Goal: Task Accomplishment & Management: Manage account settings

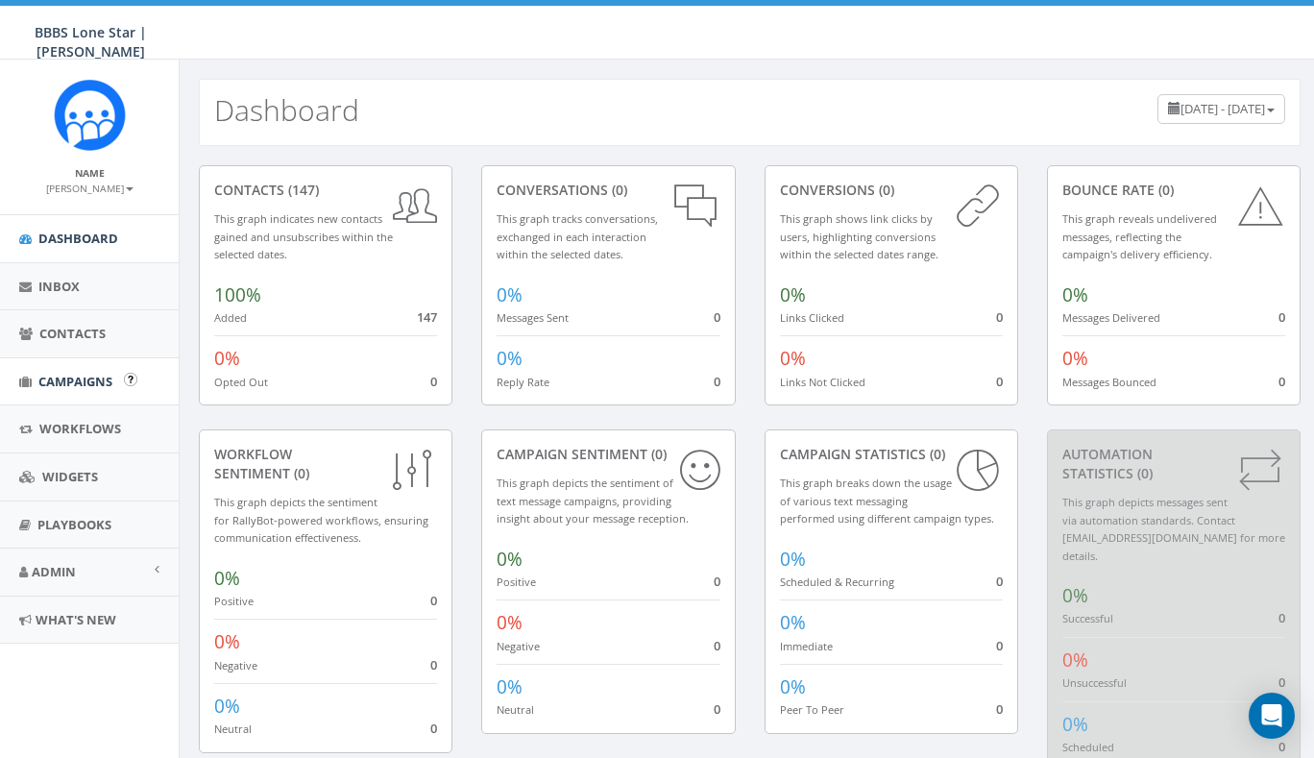
click at [74, 378] on span "Campaigns" at bounding box center [75, 381] width 74 height 17
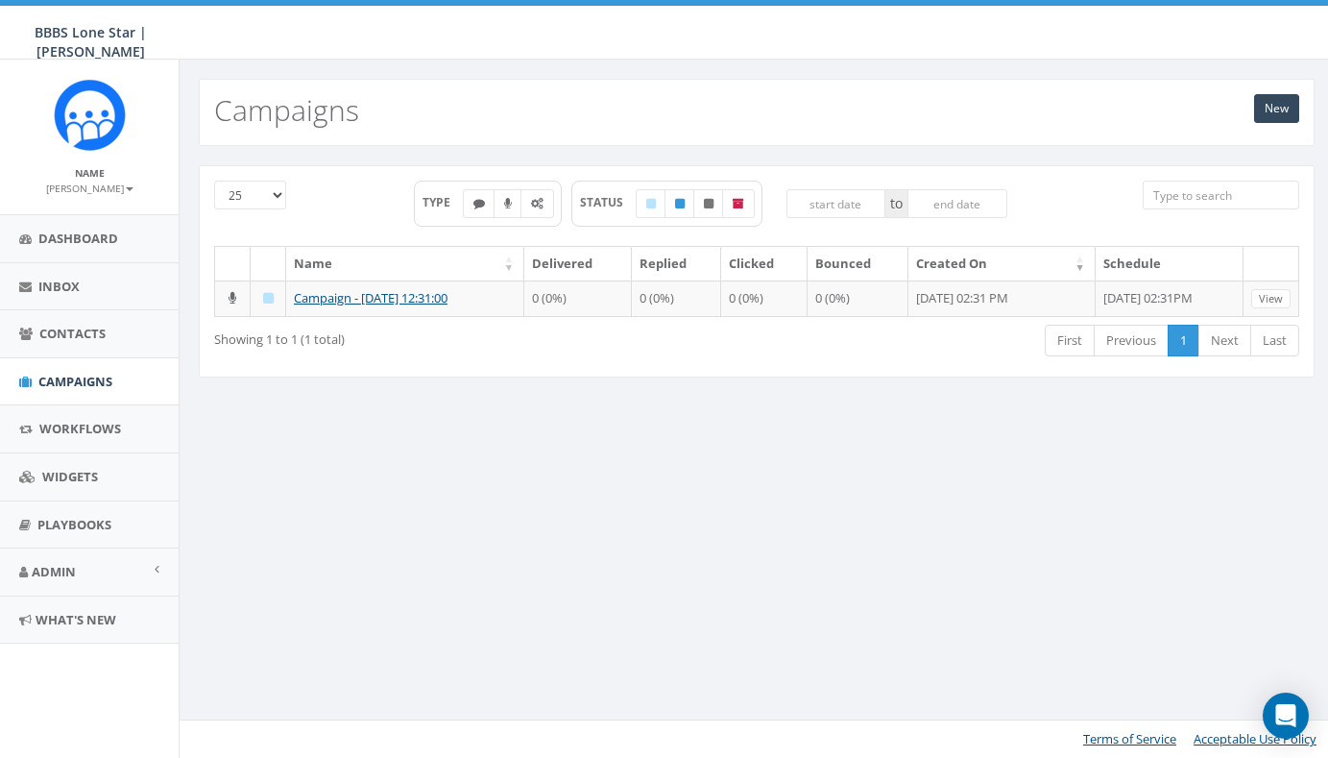
click at [516, 421] on div "25 50 100 TYPE STATUS to Name Delivered Replied Clicked Bounced Created On Sche…" at bounding box center [757, 283] width 1155 height 275
click at [482, 400] on div "25 50 100 TYPE STATUS to Name Delivered Replied Clicked Bounced Created On Sche…" at bounding box center [756, 283] width 1145 height 236
click at [478, 214] on label at bounding box center [479, 203] width 33 height 29
checkbox input "true"
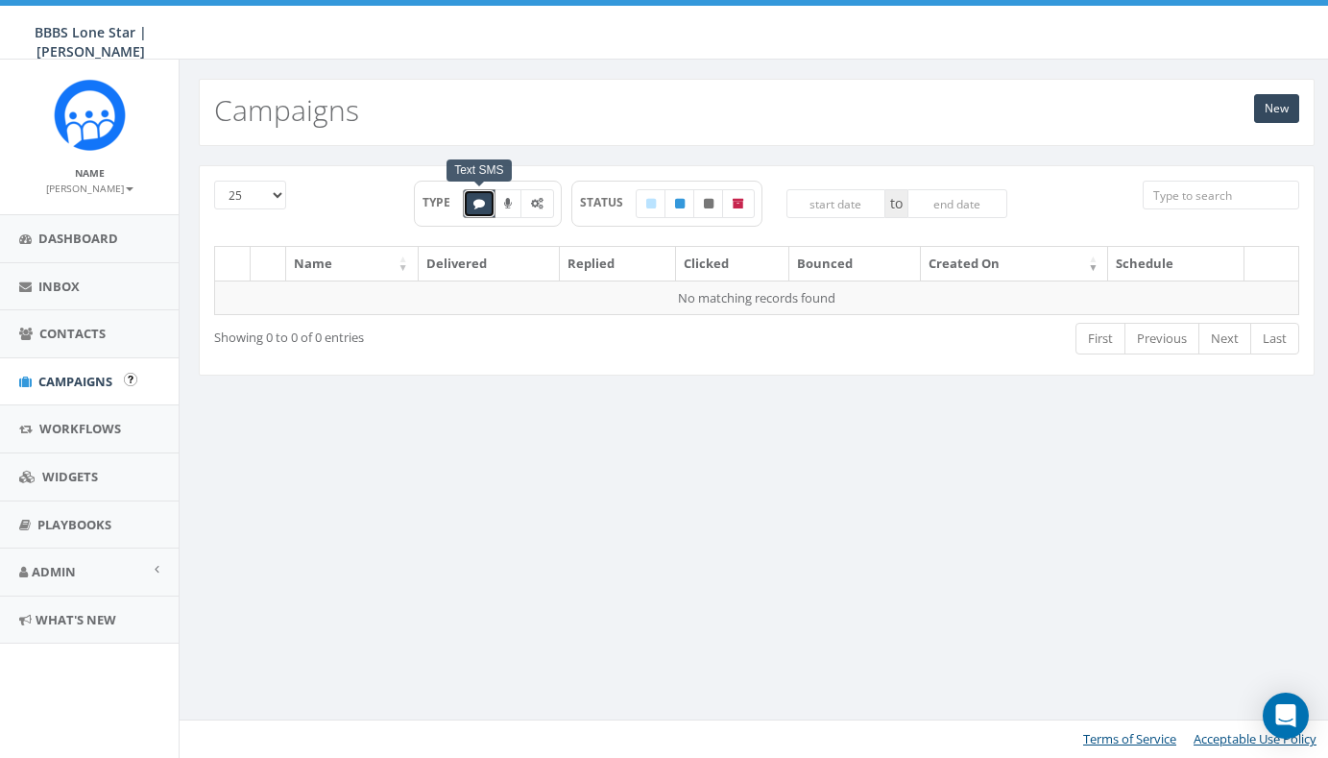
click at [88, 375] on span "Campaigns" at bounding box center [75, 381] width 74 height 17
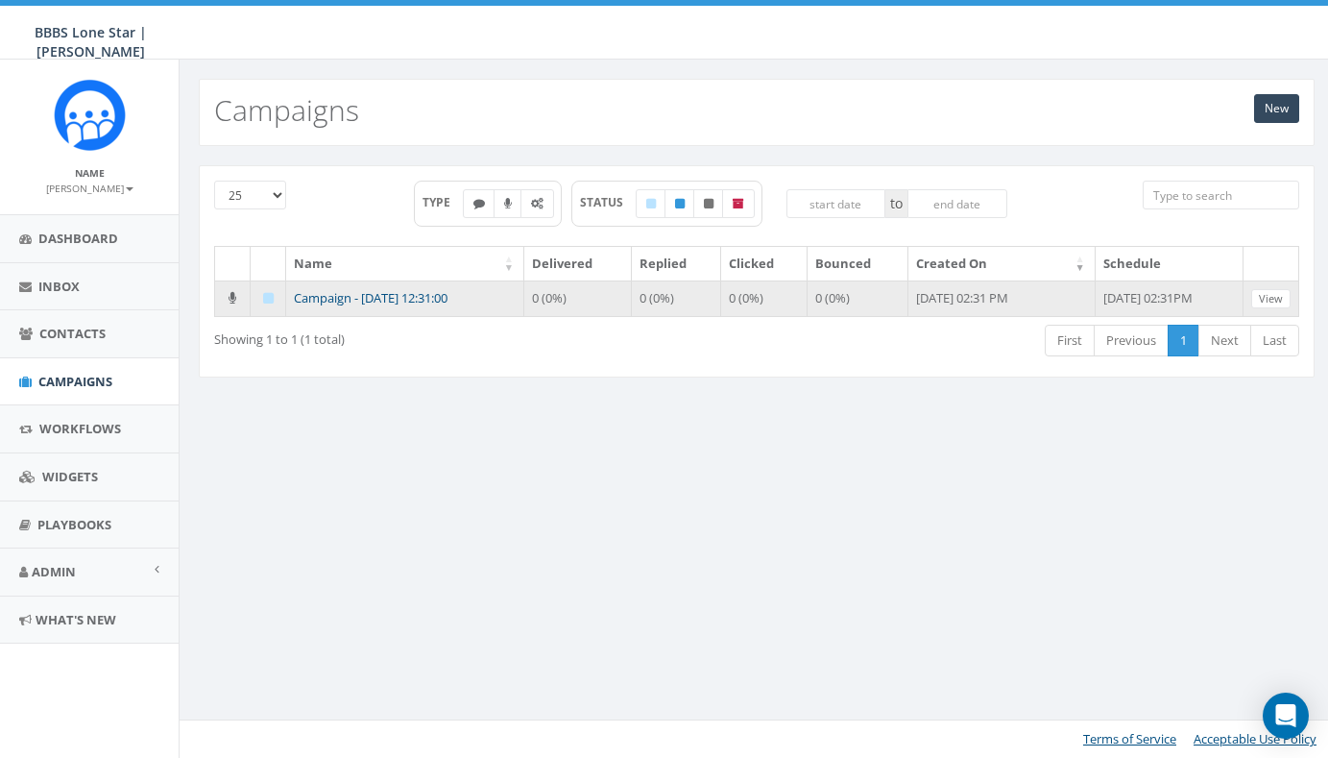
click at [345, 298] on link "Campaign - 09/04/2025, 12:31:00" at bounding box center [371, 297] width 154 height 17
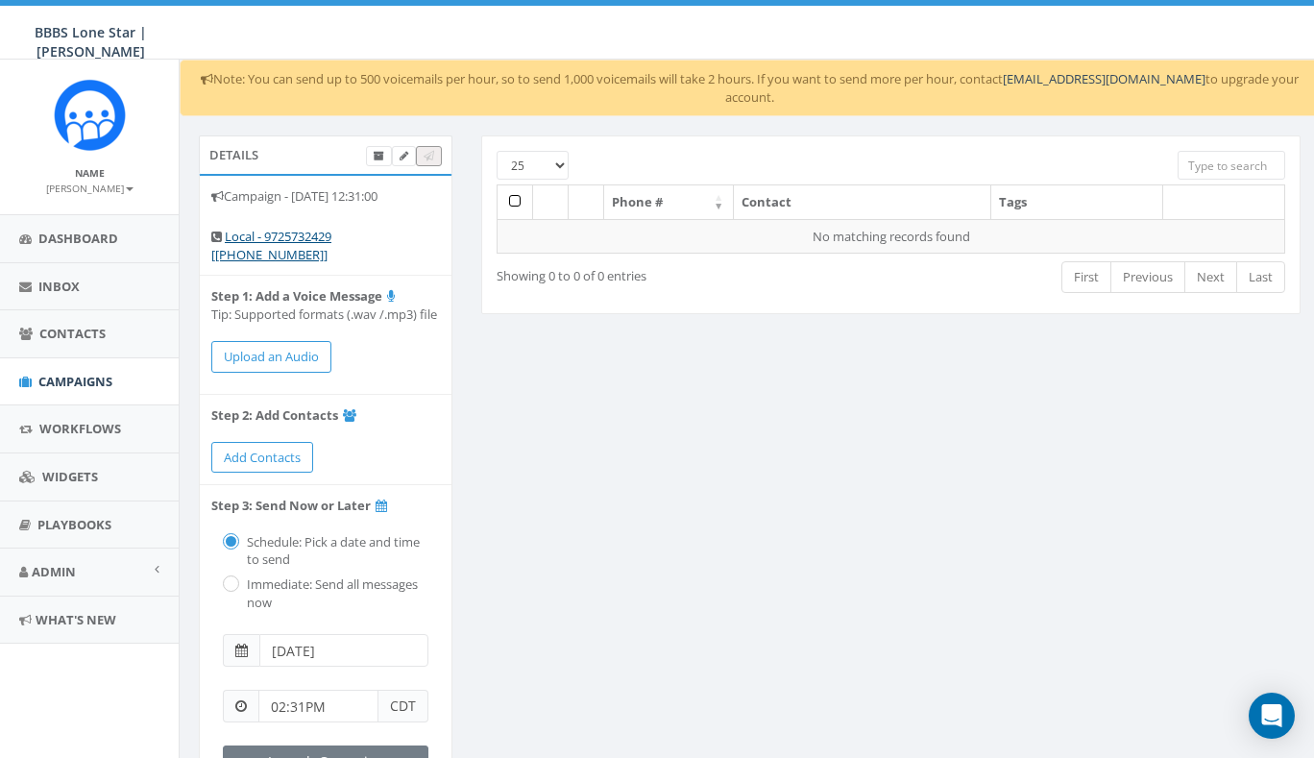
click at [620, 423] on div "Details Campaign - [DATE] 12:31:00 Local - 9725732429 [[PHONE_NUMBER]] Step 1: …" at bounding box center [749, 572] width 1131 height 875
click at [74, 338] on span "Contacts" at bounding box center [72, 333] width 66 height 17
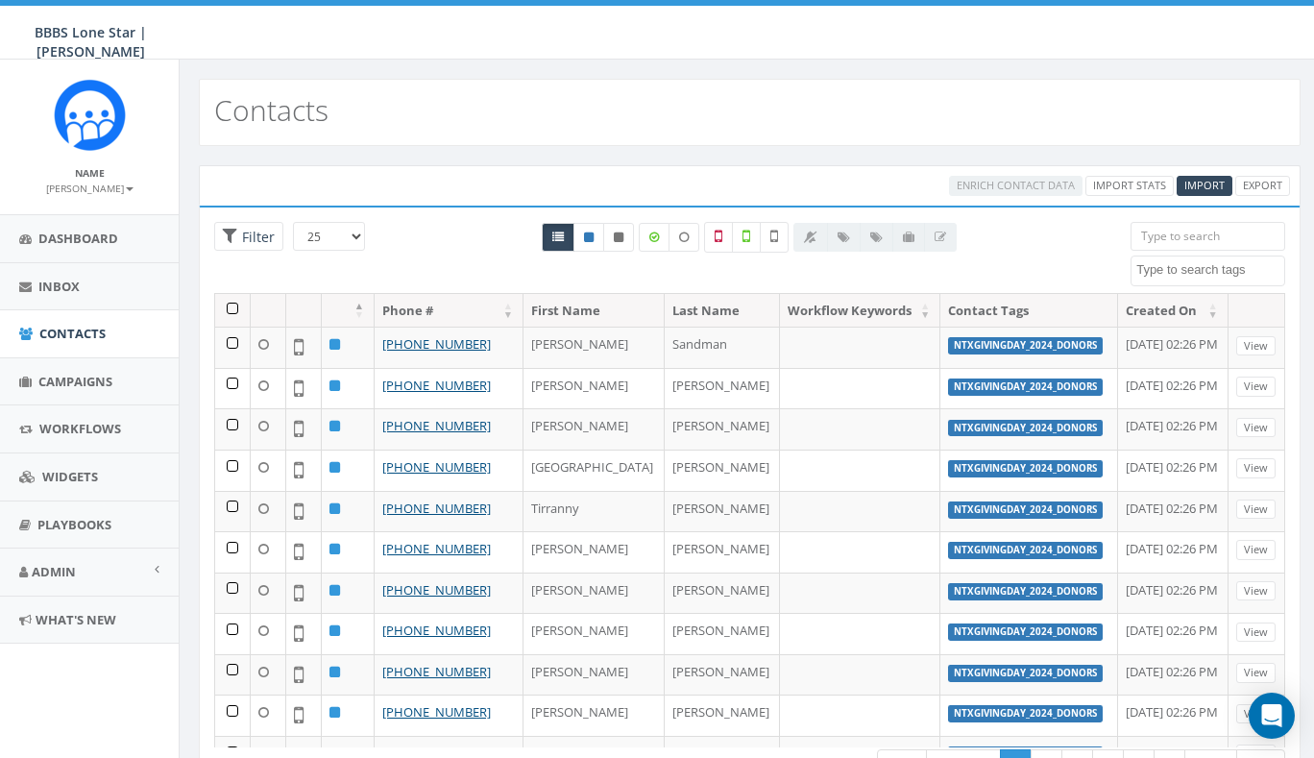
select select
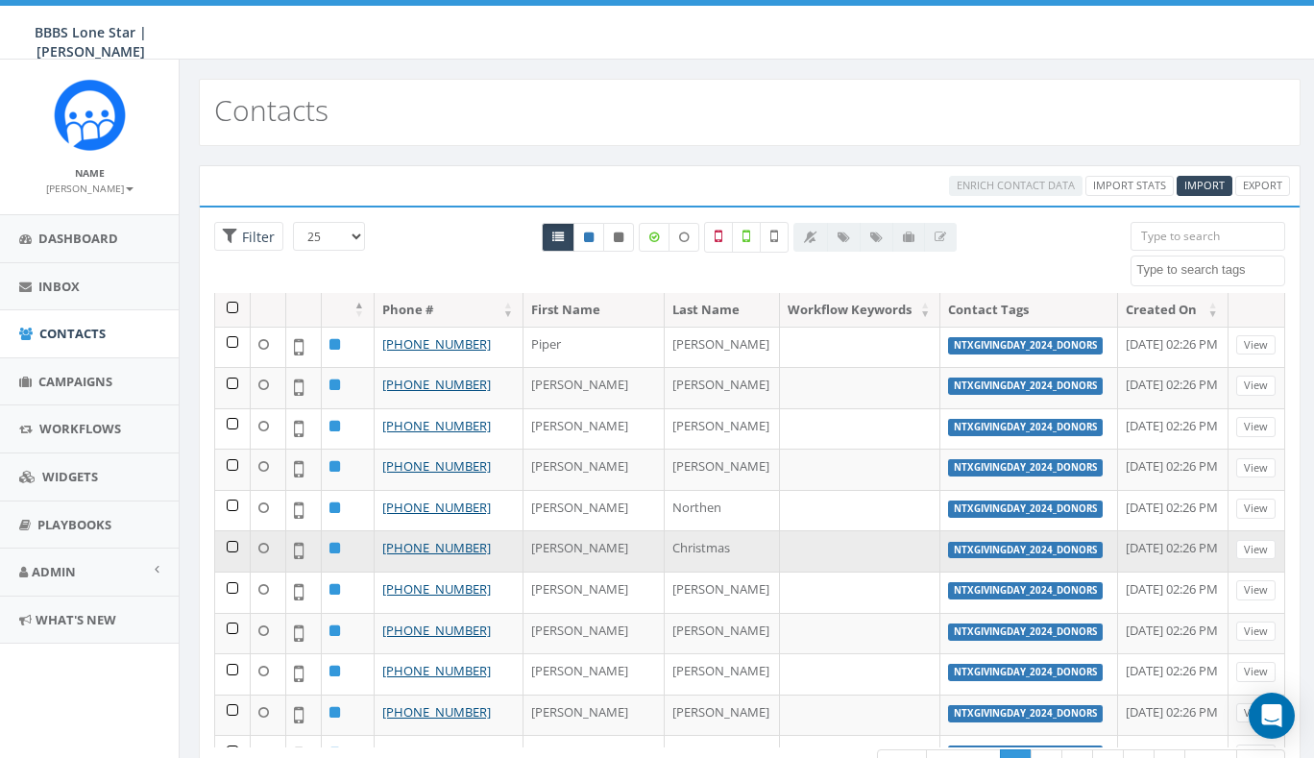
scroll to position [595, 0]
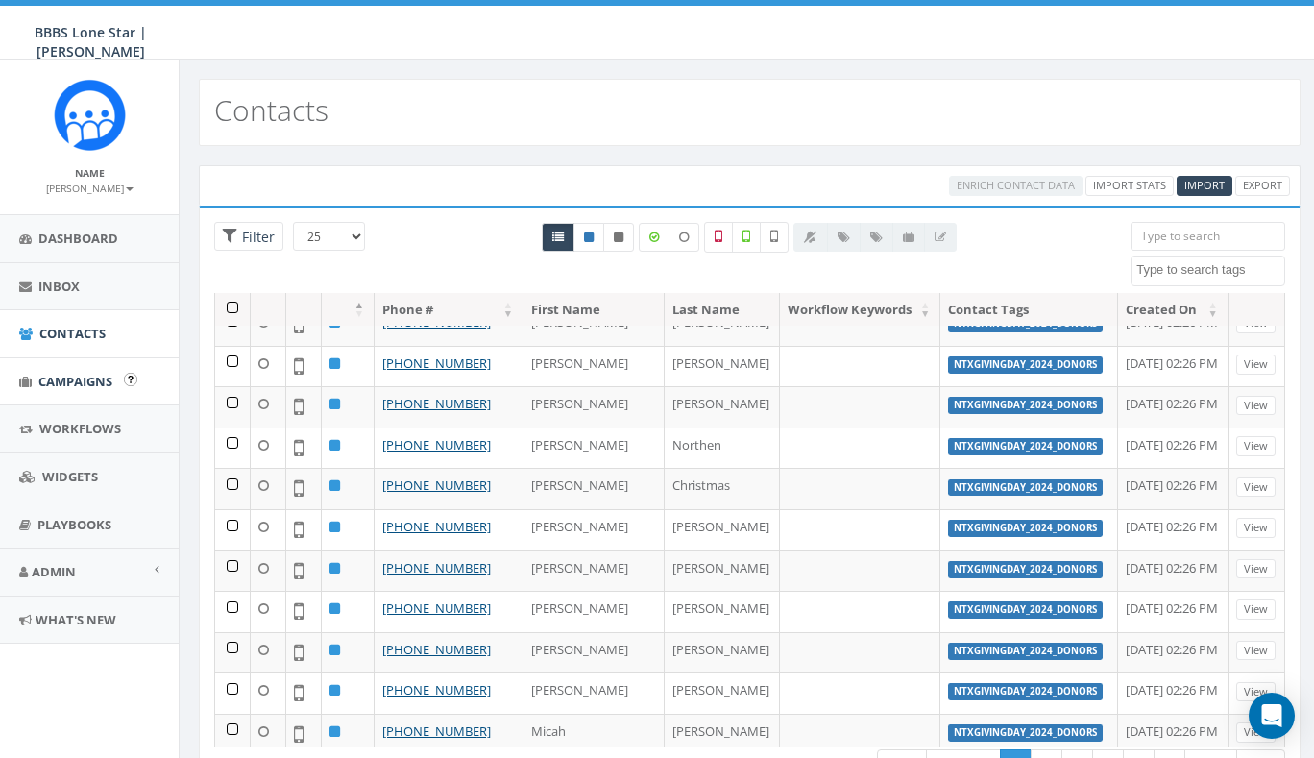
click at [60, 379] on span "Campaigns" at bounding box center [75, 381] width 74 height 17
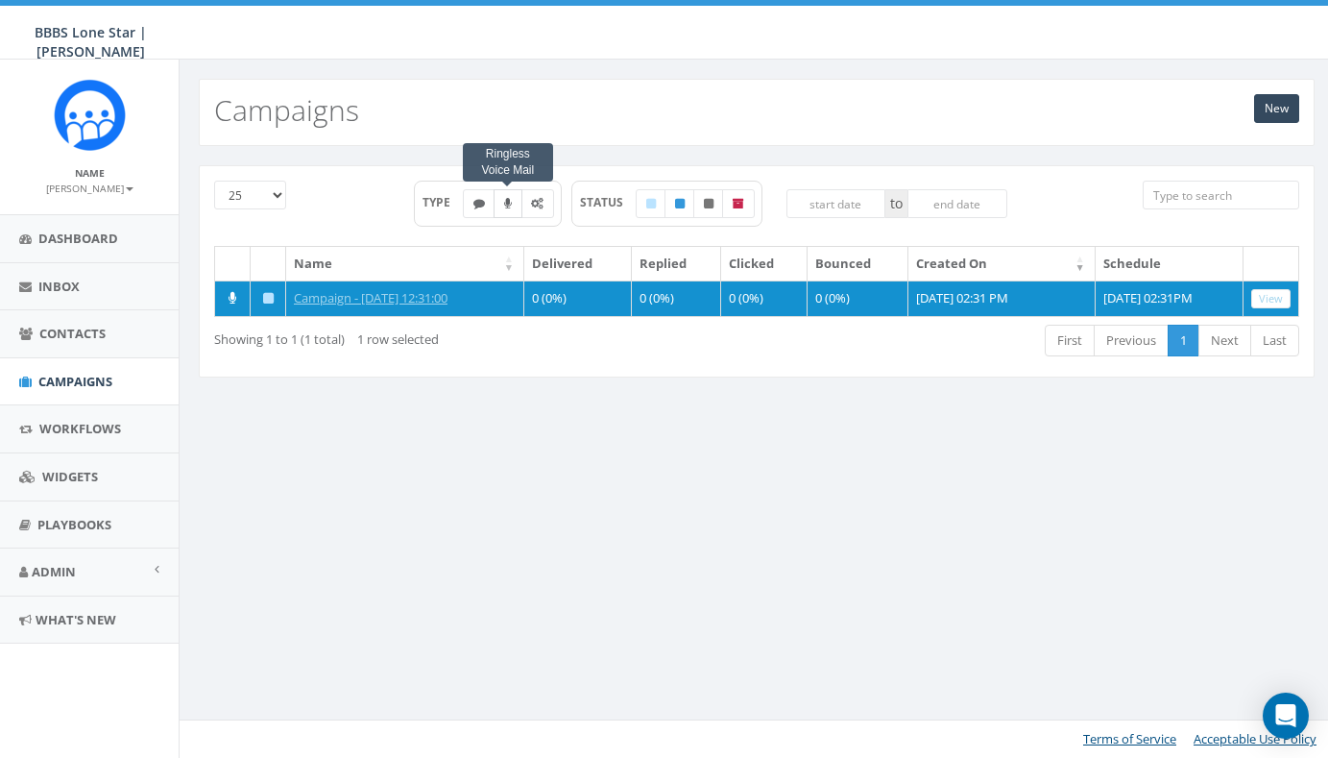
click at [506, 200] on icon at bounding box center [508, 204] width 8 height 12
checkbox input "true"
click at [500, 228] on div "TYPE Ringless Voice Mail STATUS to" at bounding box center [711, 209] width 622 height 56
click at [596, 478] on div "New Campaigns 25 50 100 TYPE STATUS to Name Delivered Replied Clicked Bounced C…" at bounding box center [756, 409] width 1155 height 698
click at [84, 337] on span "Contacts" at bounding box center [72, 333] width 66 height 17
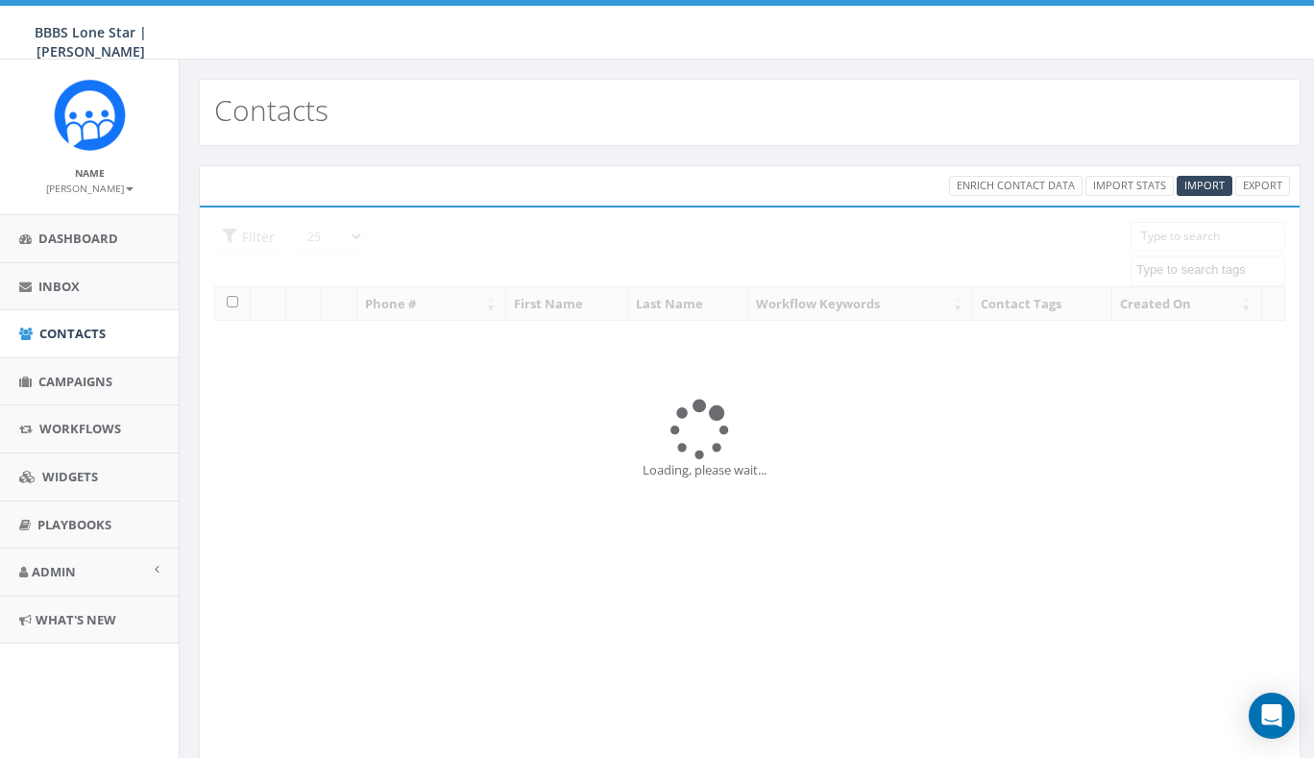
select select
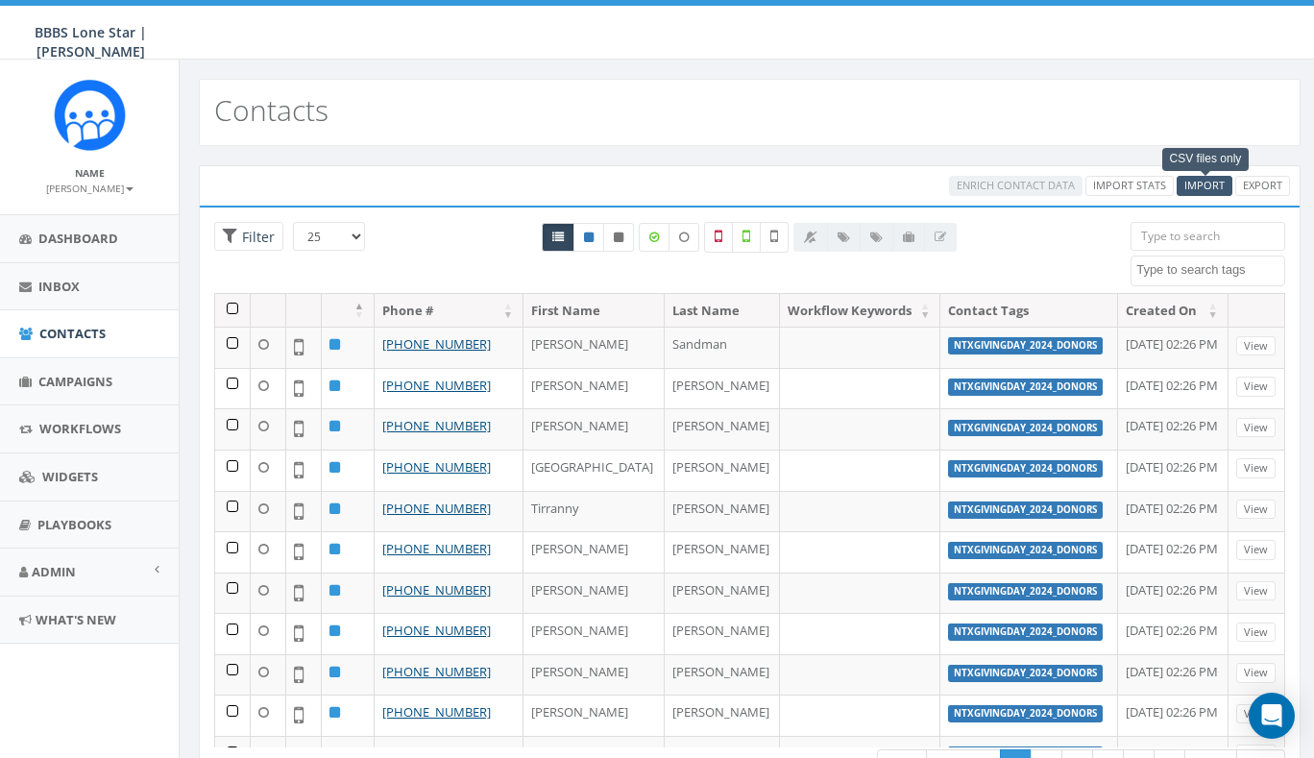
click at [1194, 186] on span "Import" at bounding box center [1204, 185] width 40 height 14
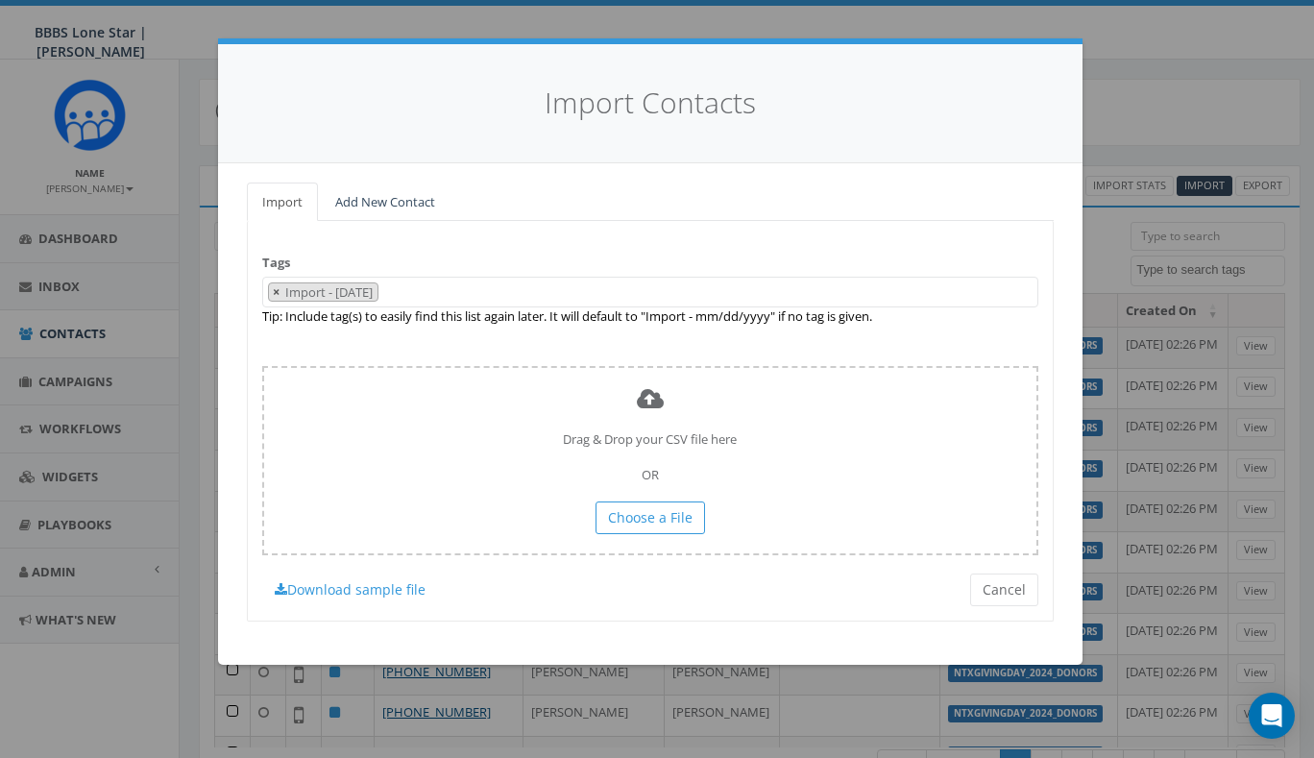
click at [275, 287] on span "×" at bounding box center [276, 291] width 7 height 17
select select
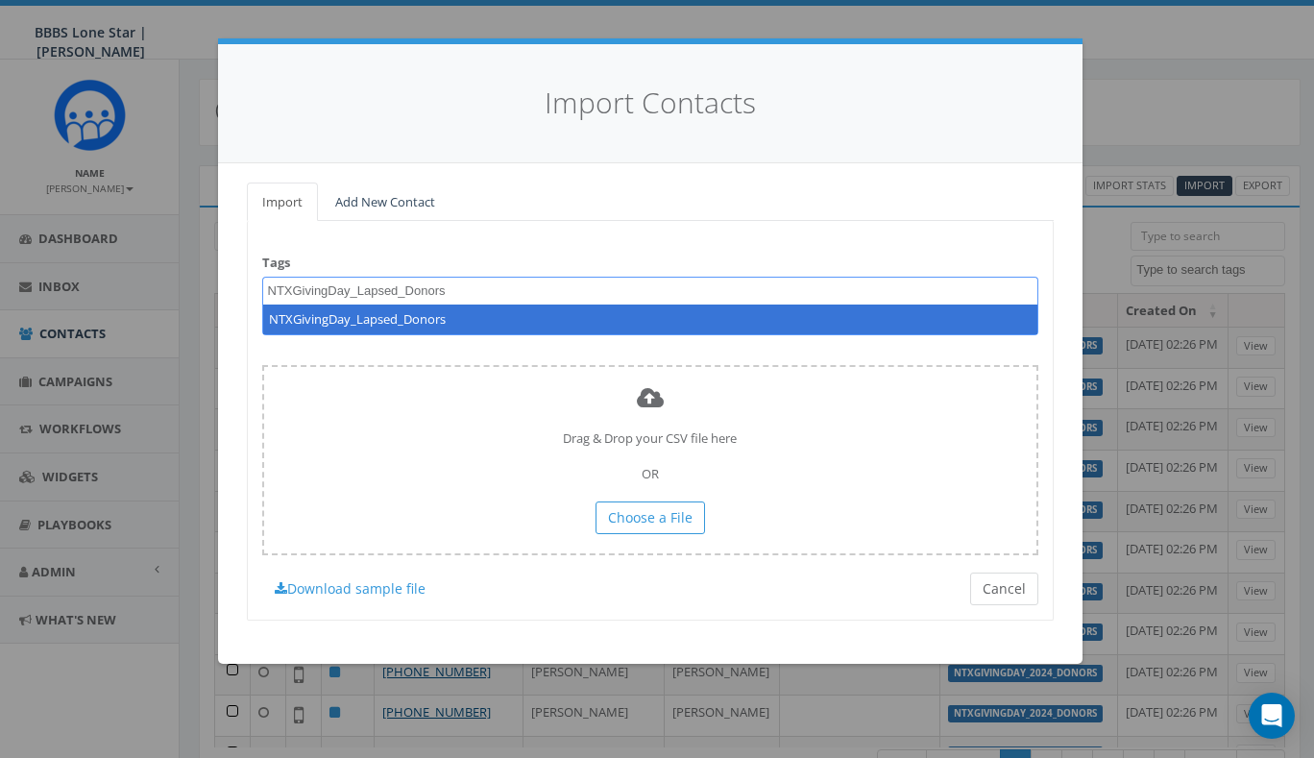
type textarea "NTXGivingDay_Lapsed_Donors"
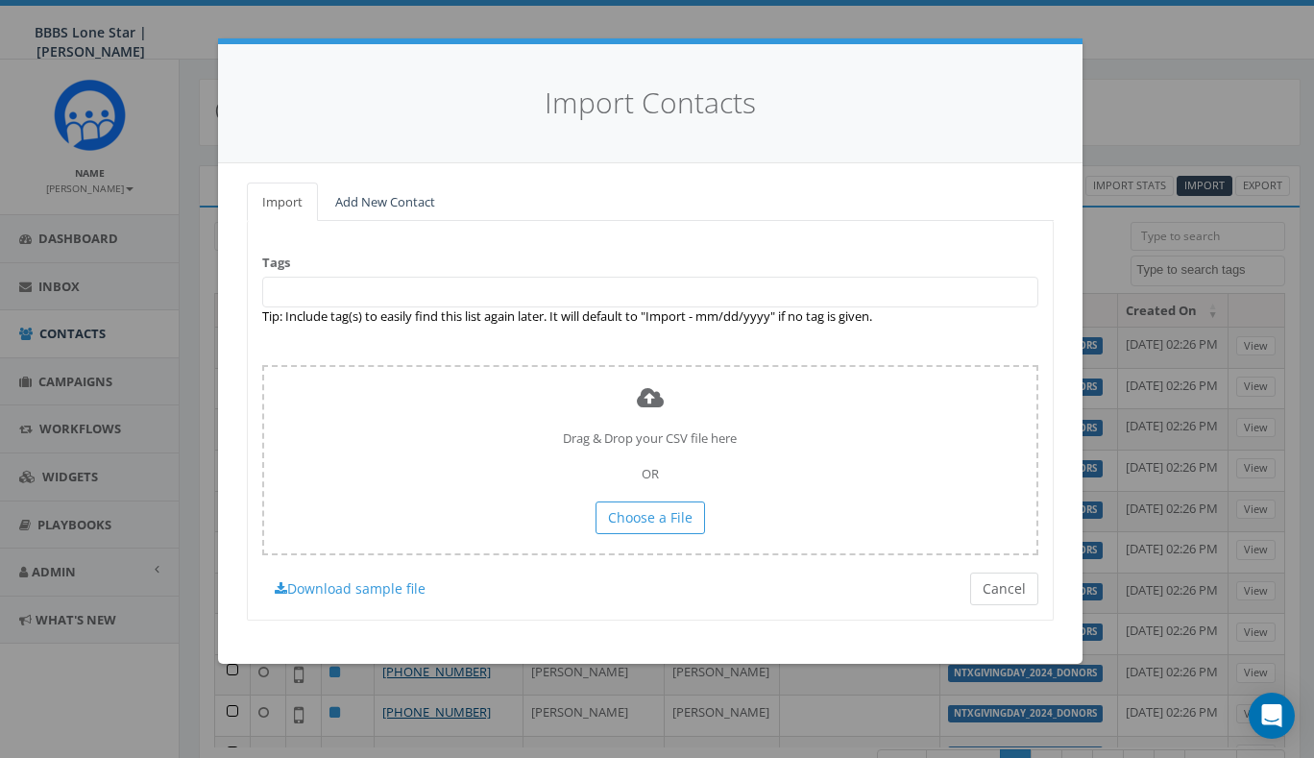
click at [1008, 574] on button "Cancel" at bounding box center [1004, 588] width 68 height 33
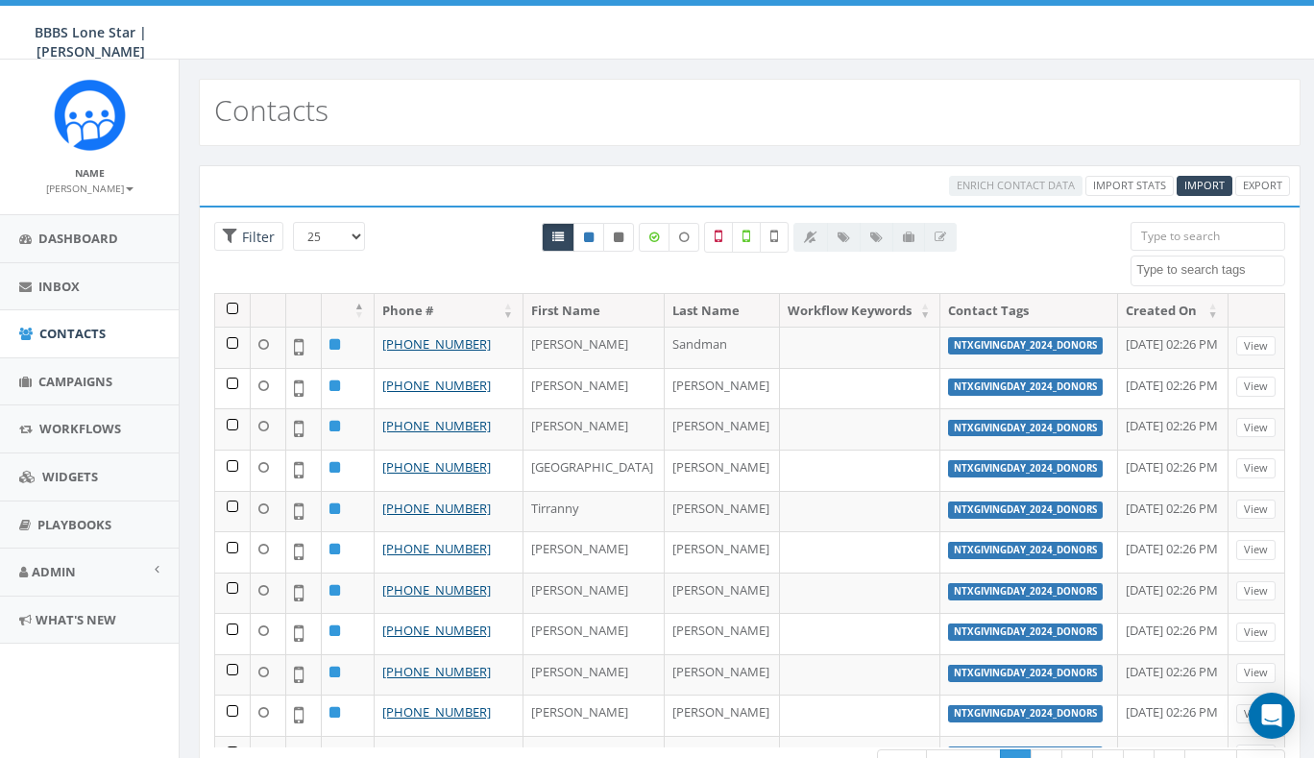
click at [182, 693] on div "Enrich Contact Data Import Stats Import Export Loading the filters, please wait…" at bounding box center [750, 495] width 1140 height 699
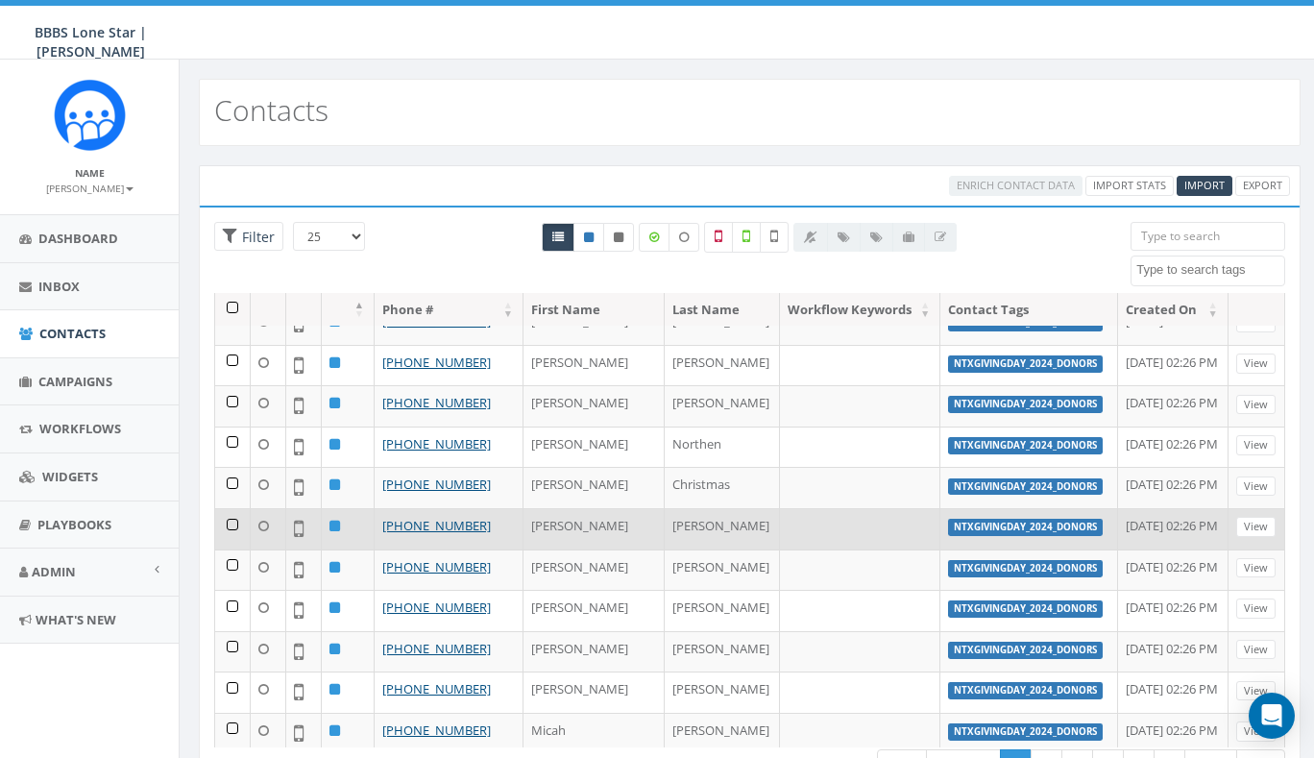
scroll to position [595, 0]
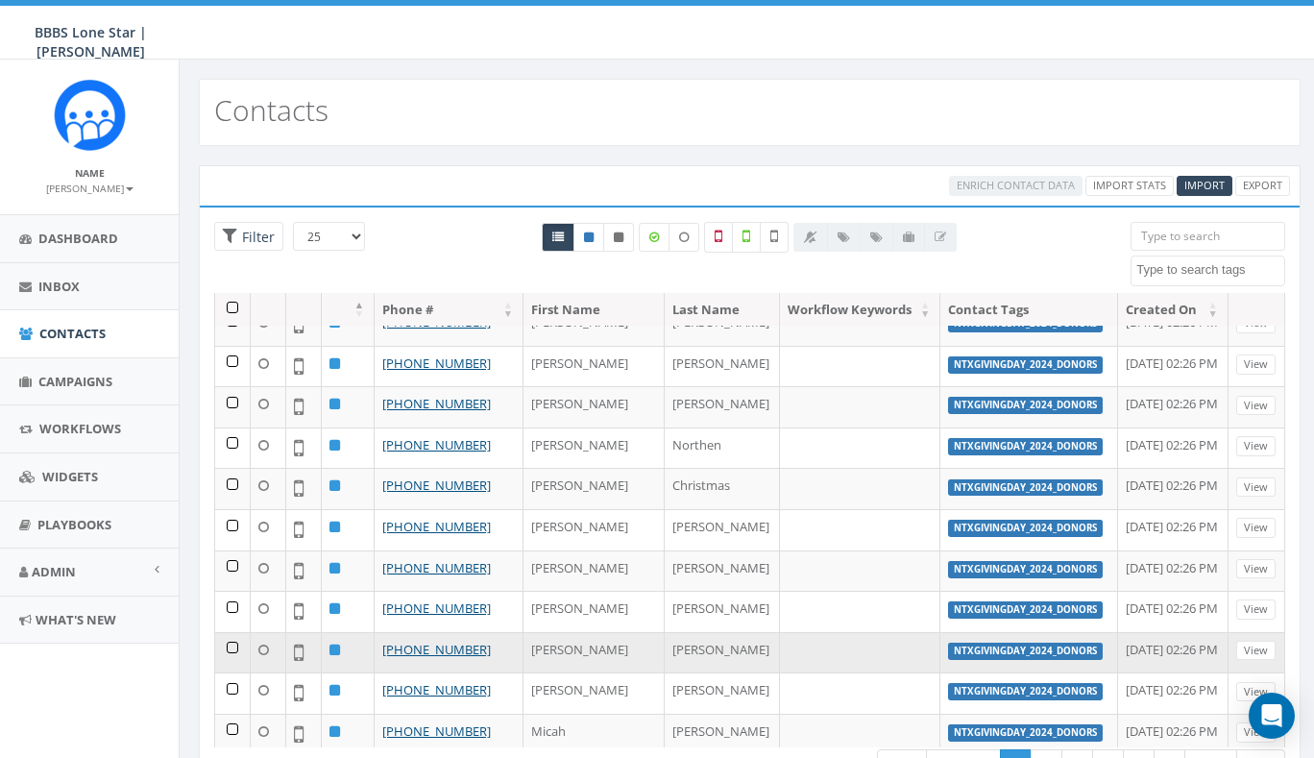
click at [970, 643] on label "NTXGivingDay_2024_Donors" at bounding box center [1025, 651] width 155 height 17
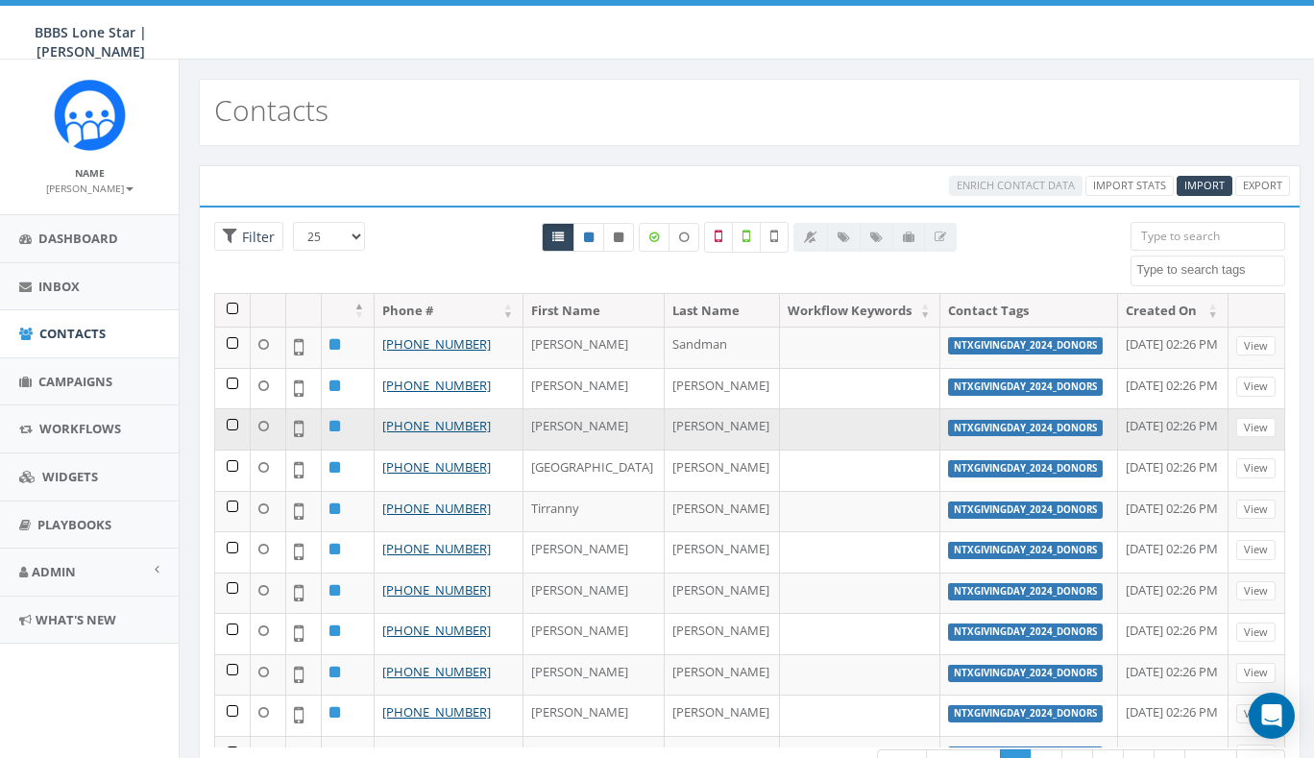
scroll to position [0, 0]
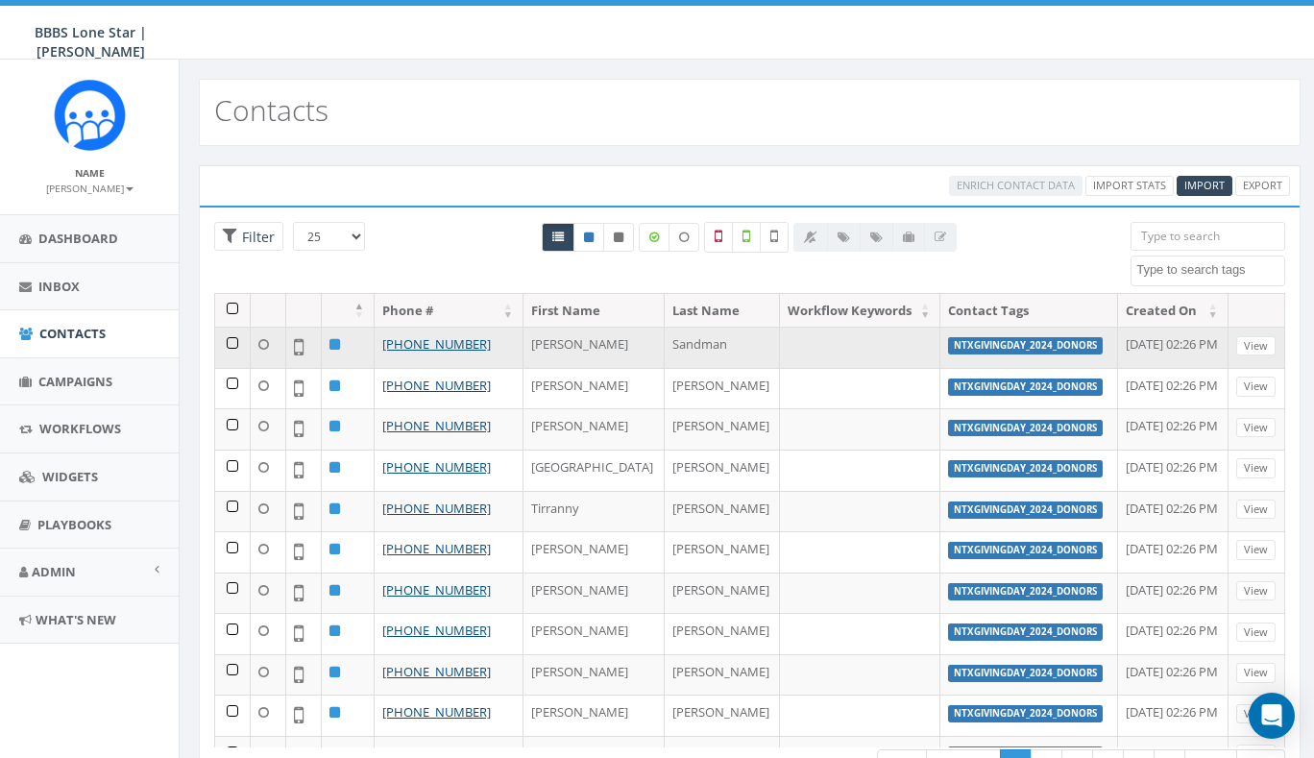
click at [233, 340] on td at bounding box center [233, 347] width 36 height 41
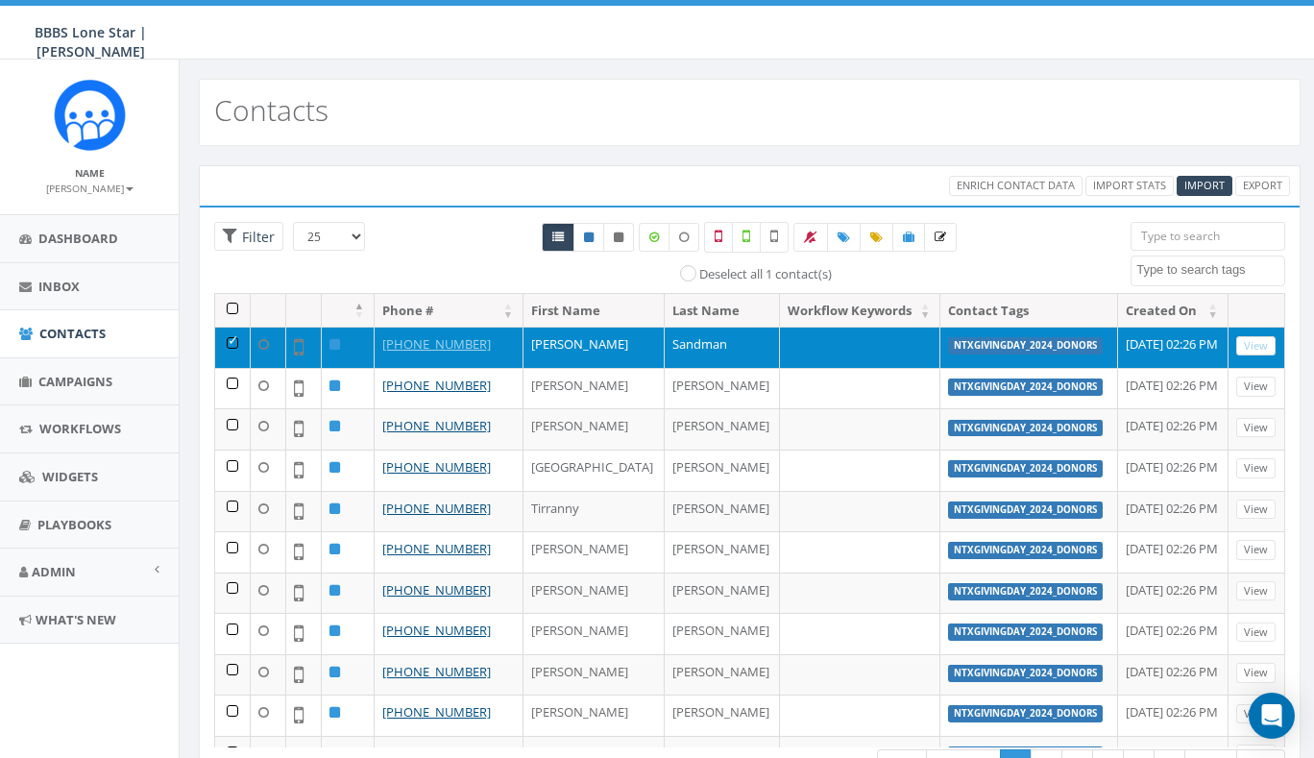
click at [1245, 345] on link "View" at bounding box center [1255, 346] width 39 height 20
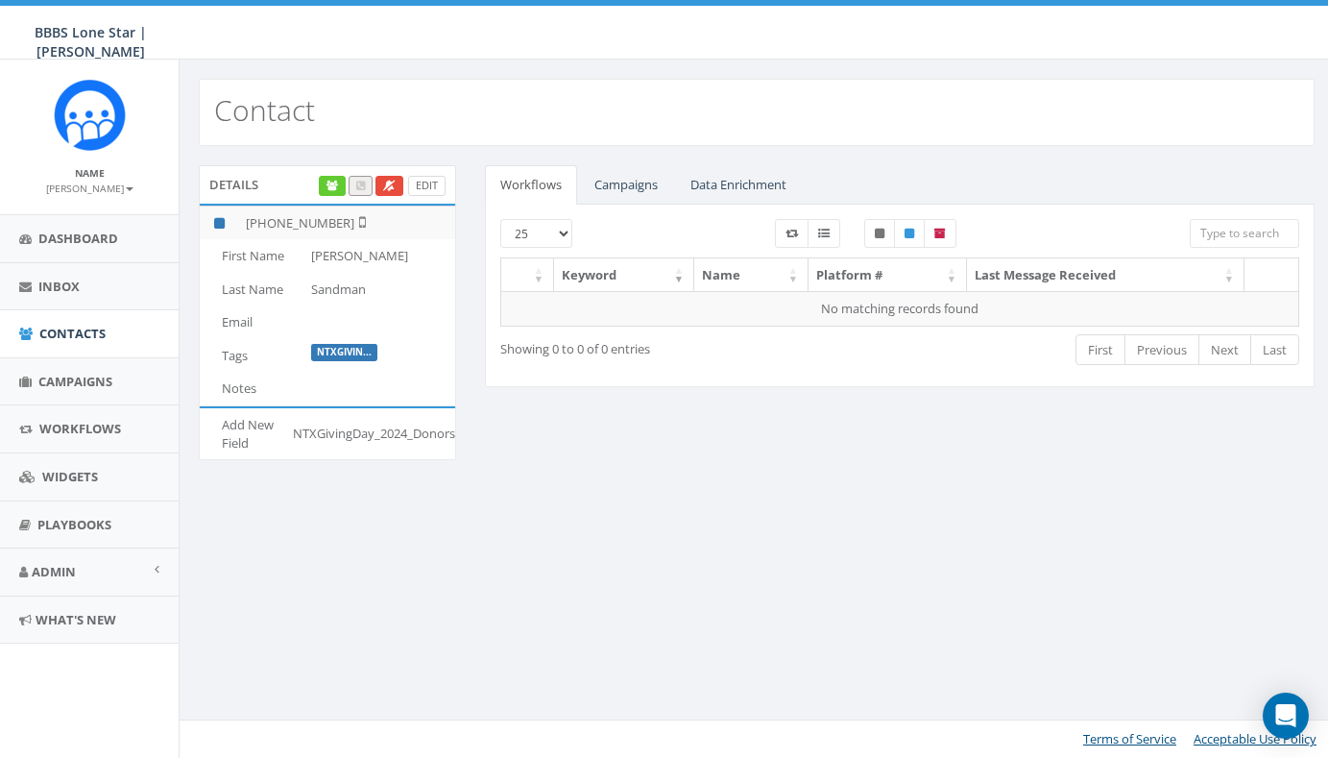
click at [429, 186] on link "Edit" at bounding box center [426, 186] width 37 height 20
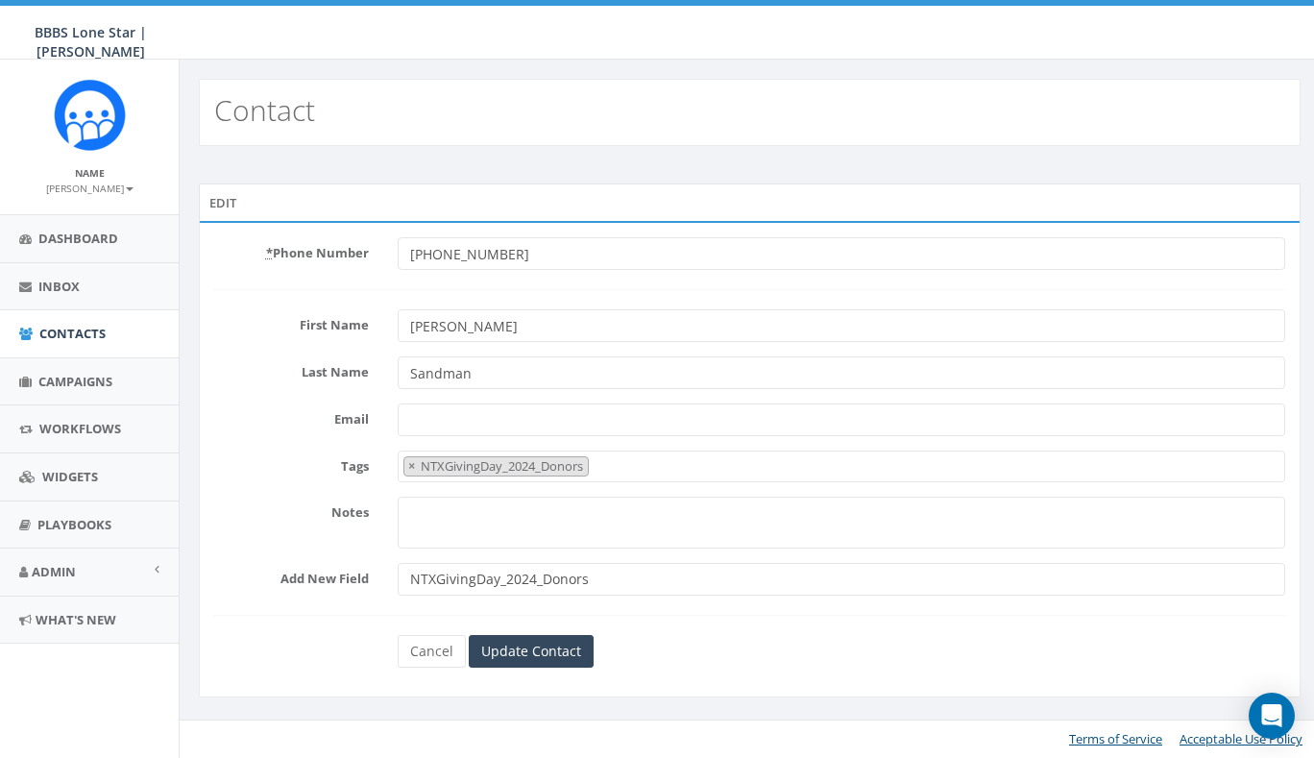
select select "NTXGivingDay_2024_Donors"
click at [637, 474] on span "× NTXGivingDay_2024_Donors" at bounding box center [844, 466] width 888 height 32
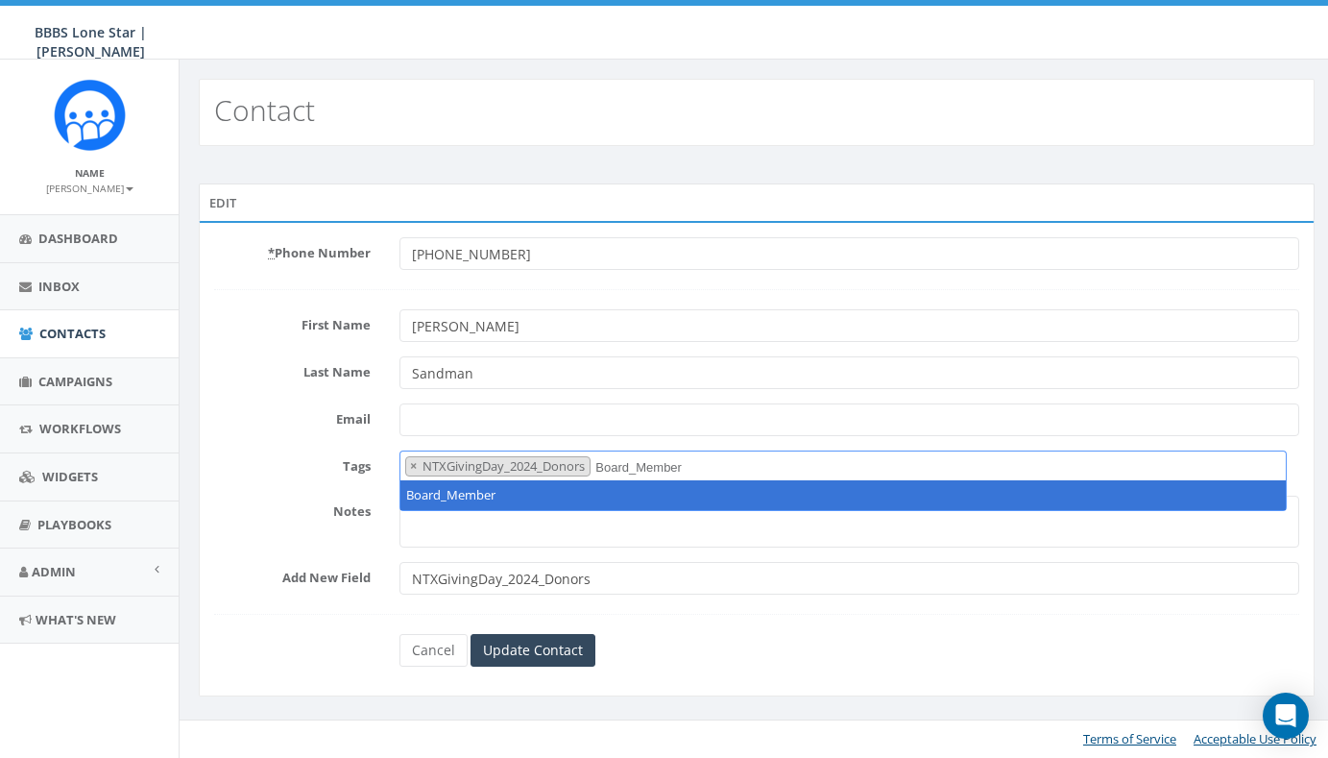
type textarea "Board_Members"
drag, startPoint x: 711, startPoint y: 465, endPoint x: 602, endPoint y: 445, distance: 110.4
click at [602, 445] on form "* Phone Number [PHONE_NUMBER] First Name [PERSON_NAME] Last Name [PERSON_NAME] …" at bounding box center [756, 451] width 1085 height 429
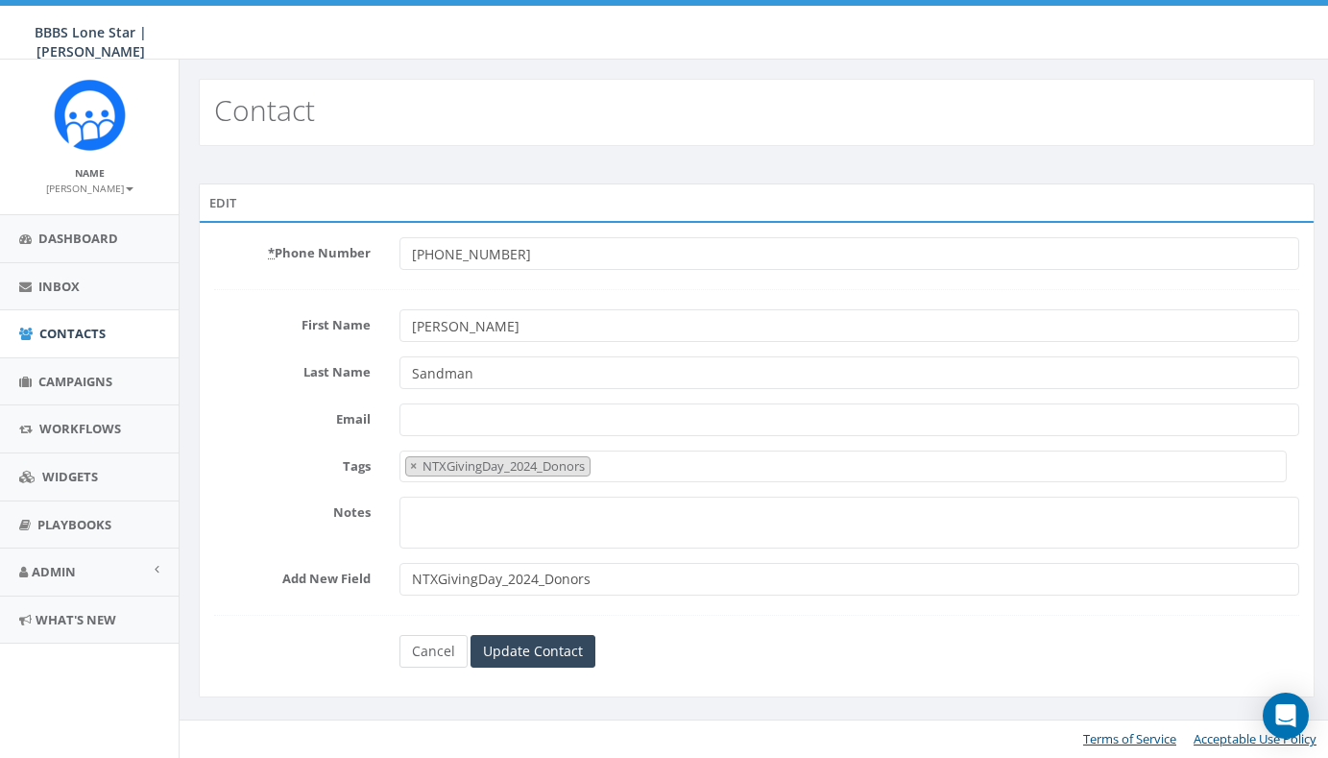
click at [430, 648] on link "Cancel" at bounding box center [434, 651] width 68 height 33
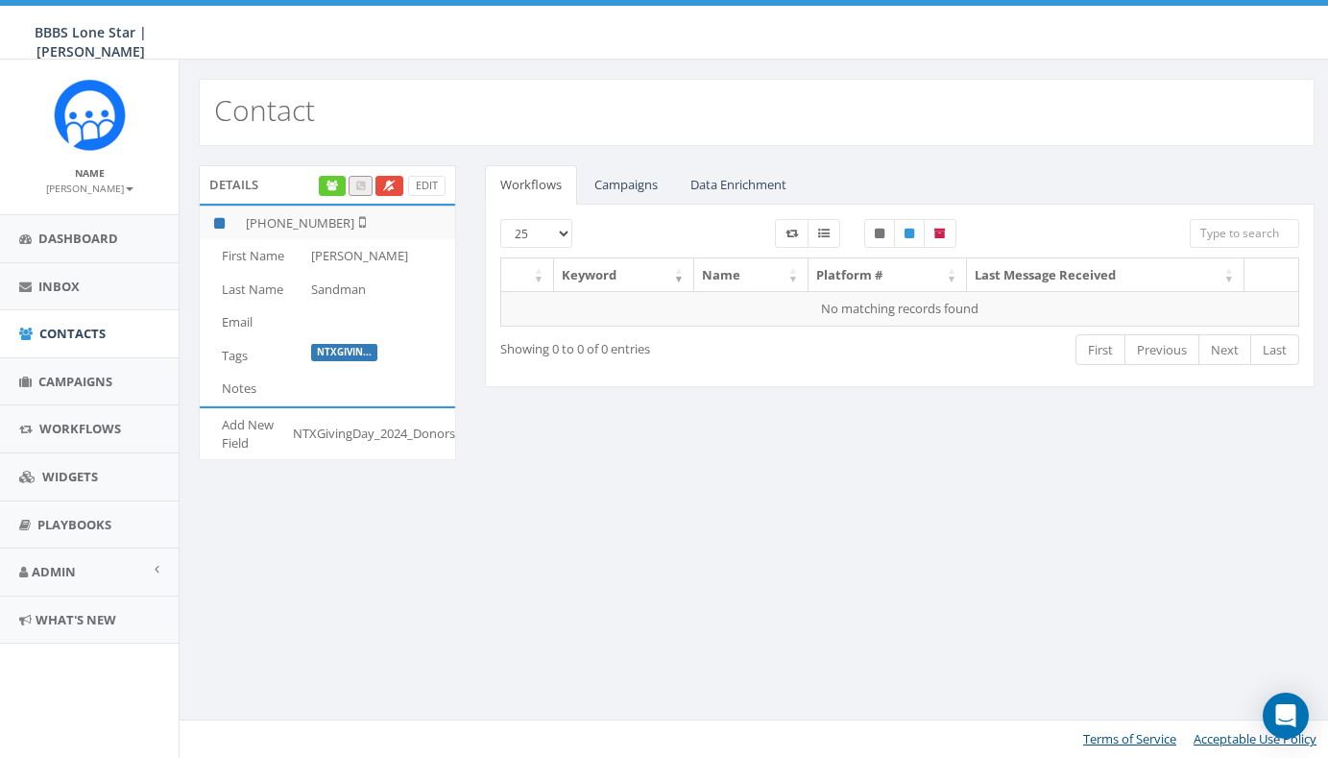
click at [594, 462] on div "Details Edit [PHONE_NUMBER] First Name [PERSON_NAME] Last Name [PERSON_NAME] Em…" at bounding box center [756, 324] width 1145 height 319
